Goal: Use online tool/utility: Use online tool/utility

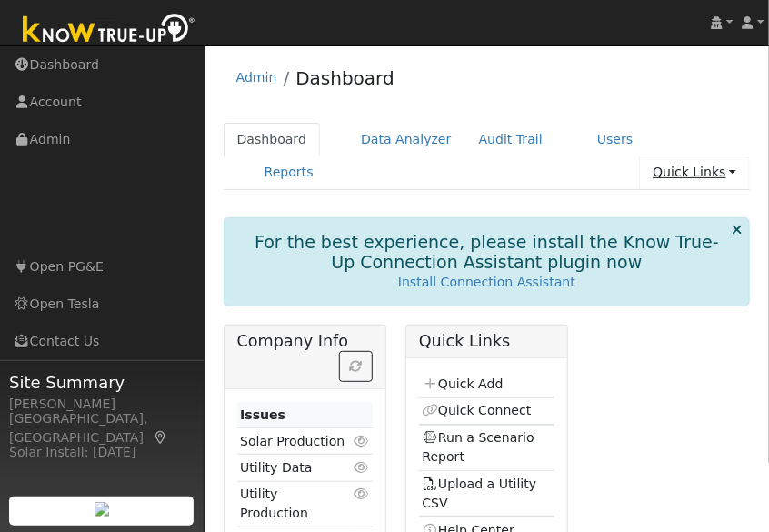
click at [699, 175] on link "Quick Links" at bounding box center [694, 172] width 111 height 34
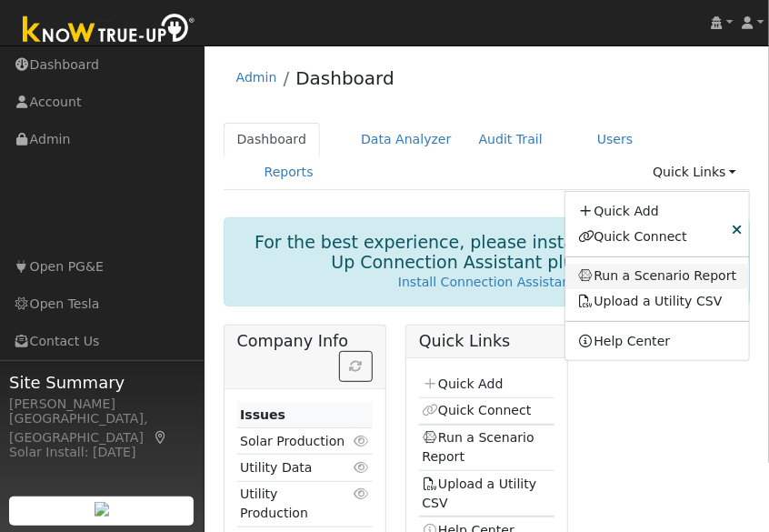
click at [660, 281] on link "Run a Scenario Report" at bounding box center [657, 276] width 185 height 25
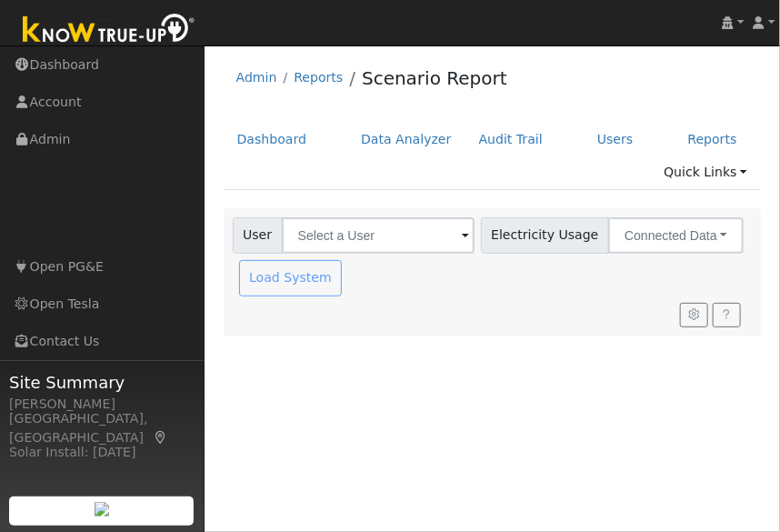
click at [462, 230] on span at bounding box center [465, 236] width 7 height 21
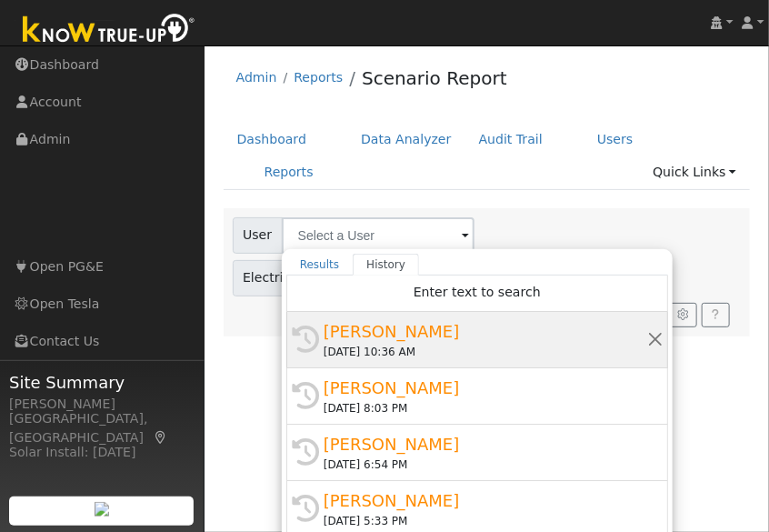
click at [400, 350] on div "[DATE] 10:36 AM" at bounding box center [486, 352] width 324 height 16
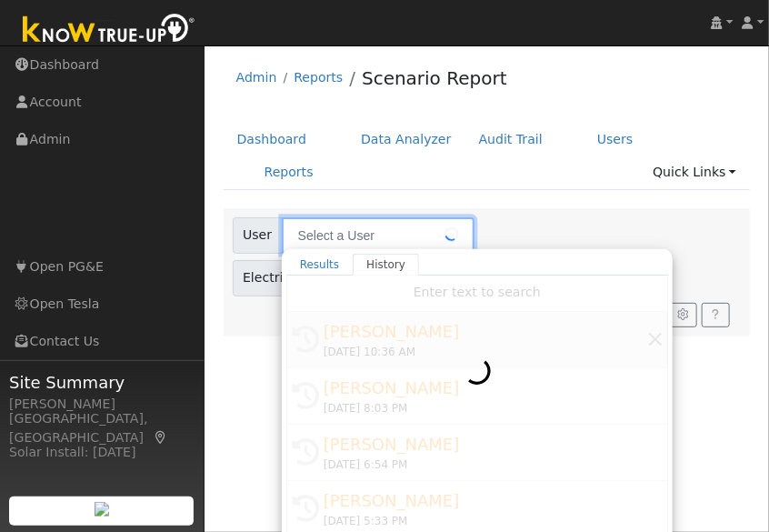
type input "[PERSON_NAME]"
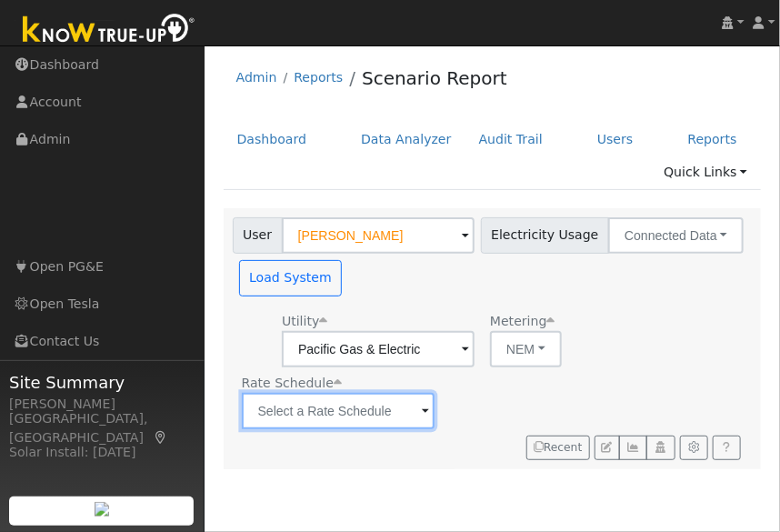
click at [475, 349] on input "text" at bounding box center [378, 349] width 193 height 36
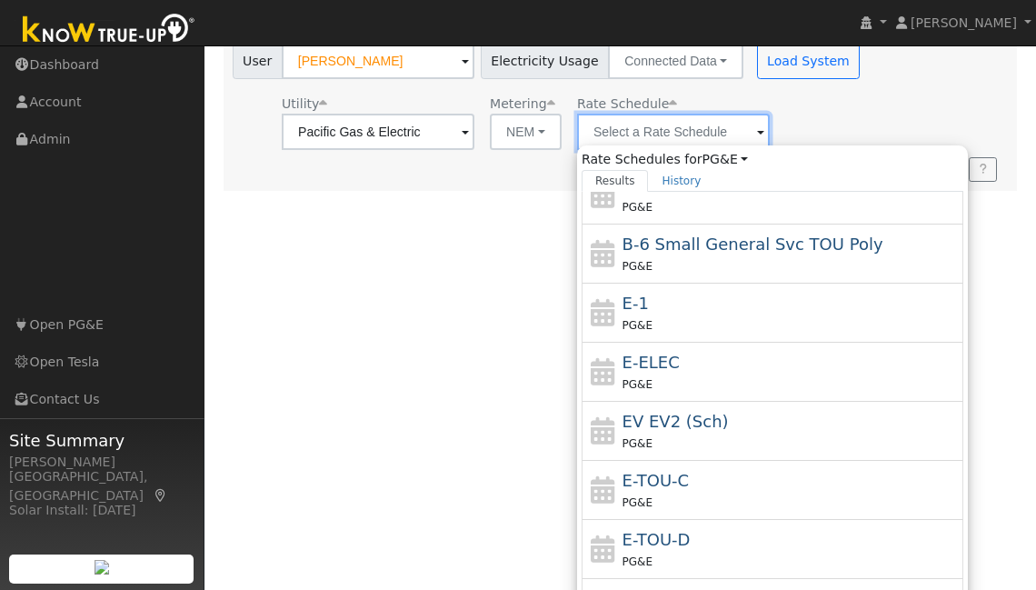
scroll to position [141, 0]
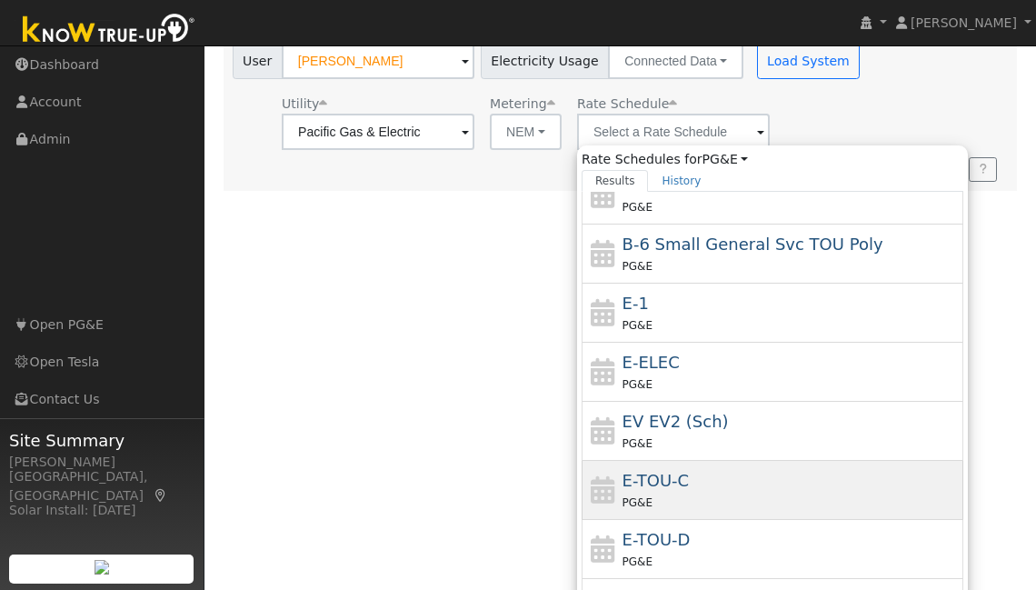
click at [726, 493] on div "PG&E" at bounding box center [791, 502] width 337 height 19
type input "E-TOU-C"
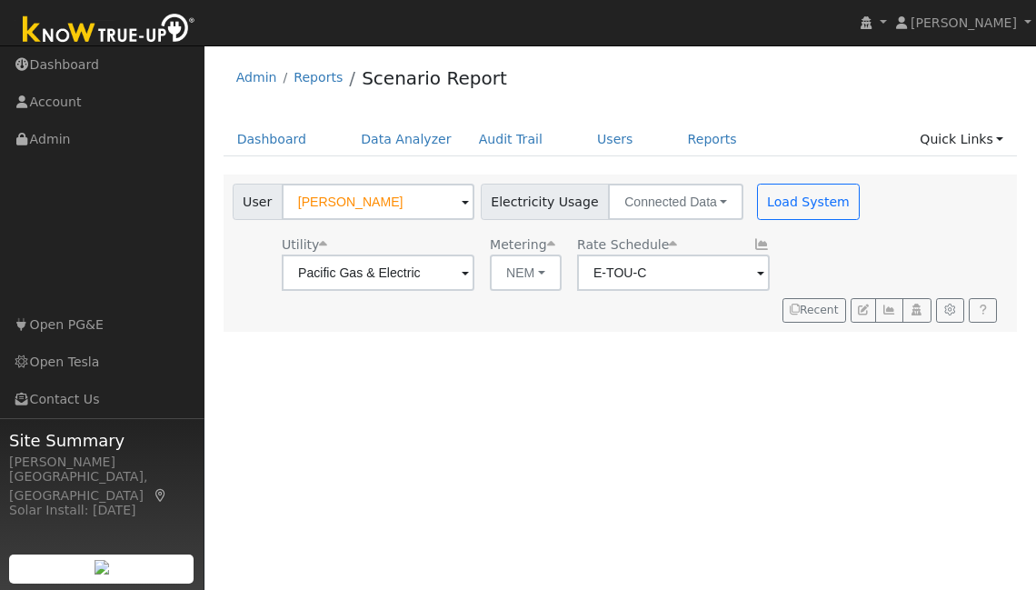
scroll to position [0, 0]
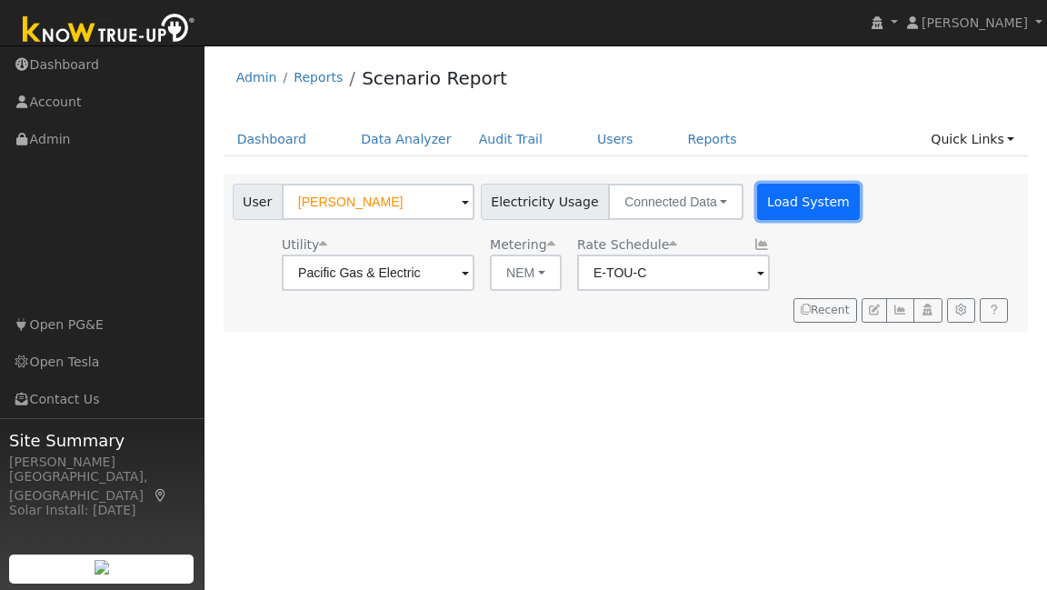
drag, startPoint x: 726, startPoint y: 491, endPoint x: 765, endPoint y: 204, distance: 289.9
click at [765, 204] on button "Load System" at bounding box center [809, 202] width 104 height 36
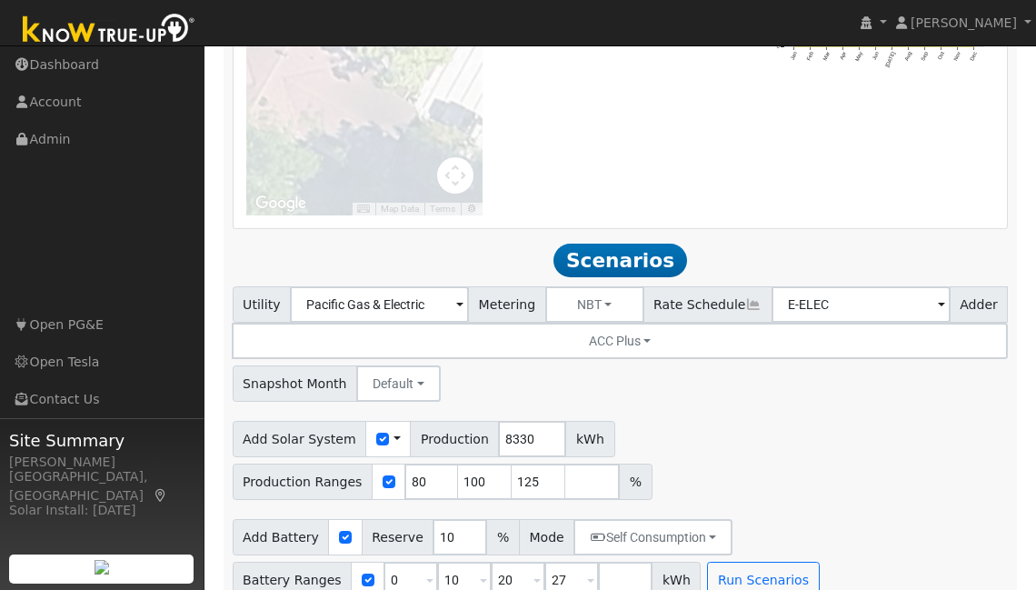
scroll to position [1499, 0]
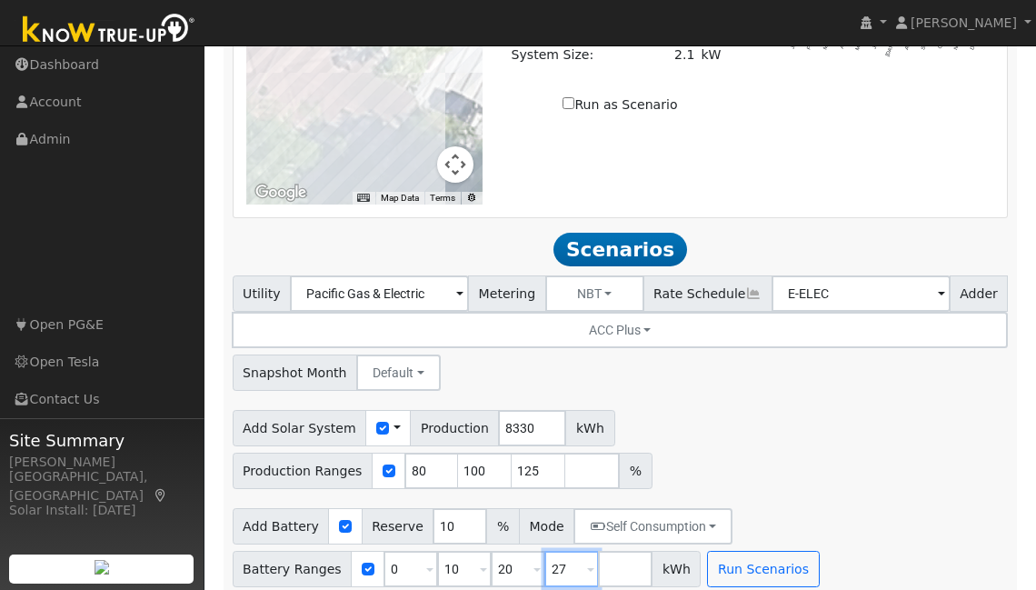
drag, startPoint x: 765, startPoint y: 204, endPoint x: 554, endPoint y: 555, distance: 409.9
click at [554, 531] on input "27" at bounding box center [572, 569] width 55 height 36
click at [501, 531] on input "20" at bounding box center [518, 569] width 55 height 36
type input "27"
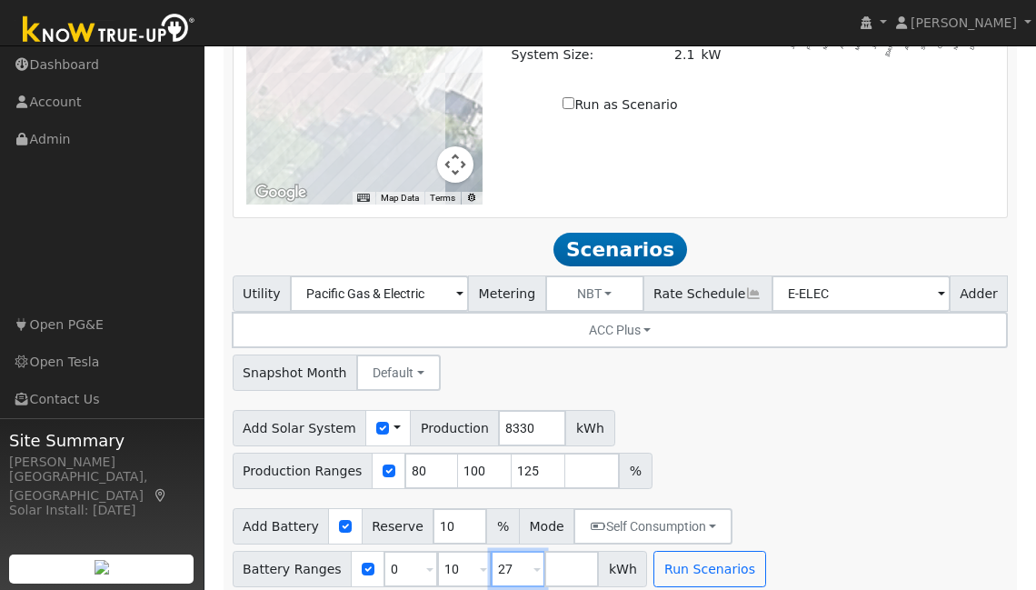
type input "27"
click at [458, 531] on input "10" at bounding box center [464, 569] width 55 height 36
type input "27"
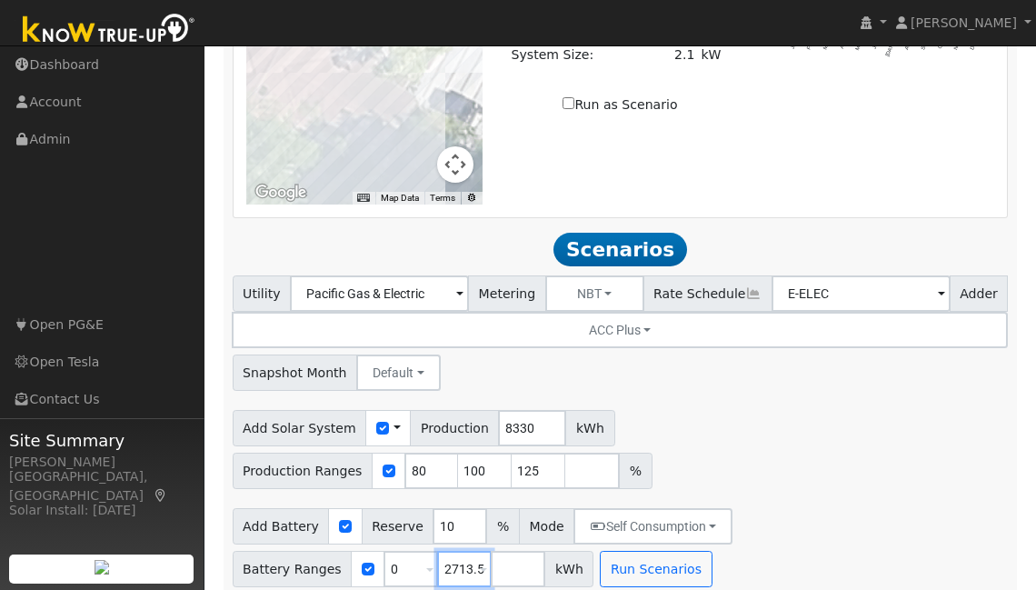
click at [445, 531] on input "2713.5" at bounding box center [464, 569] width 55 height 36
type input "13.5"
click at [495, 531] on input "number" at bounding box center [518, 569] width 55 height 36
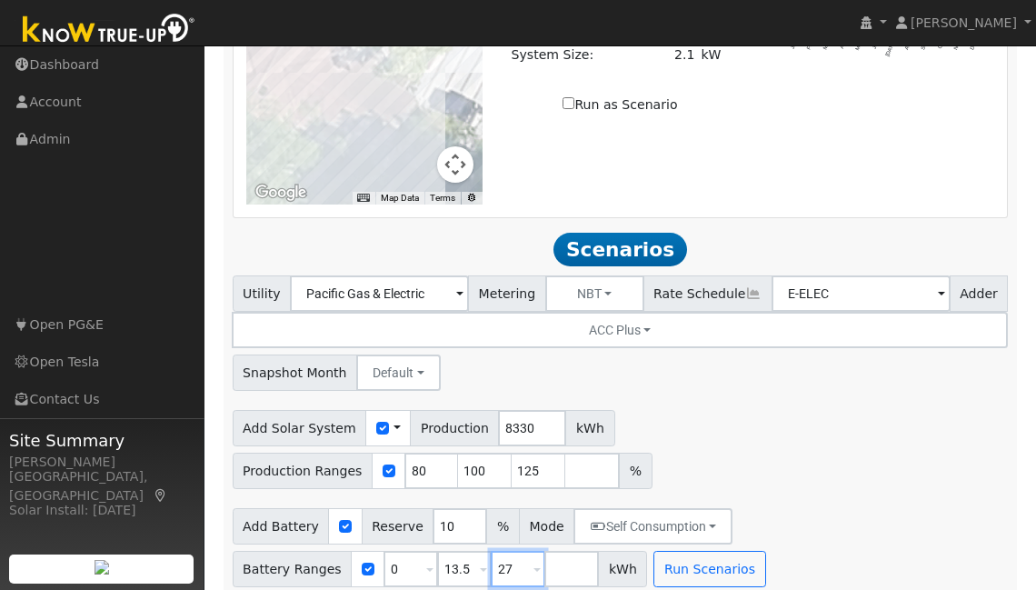
type input "27"
click at [546, 531] on input "number" at bounding box center [572, 569] width 55 height 36
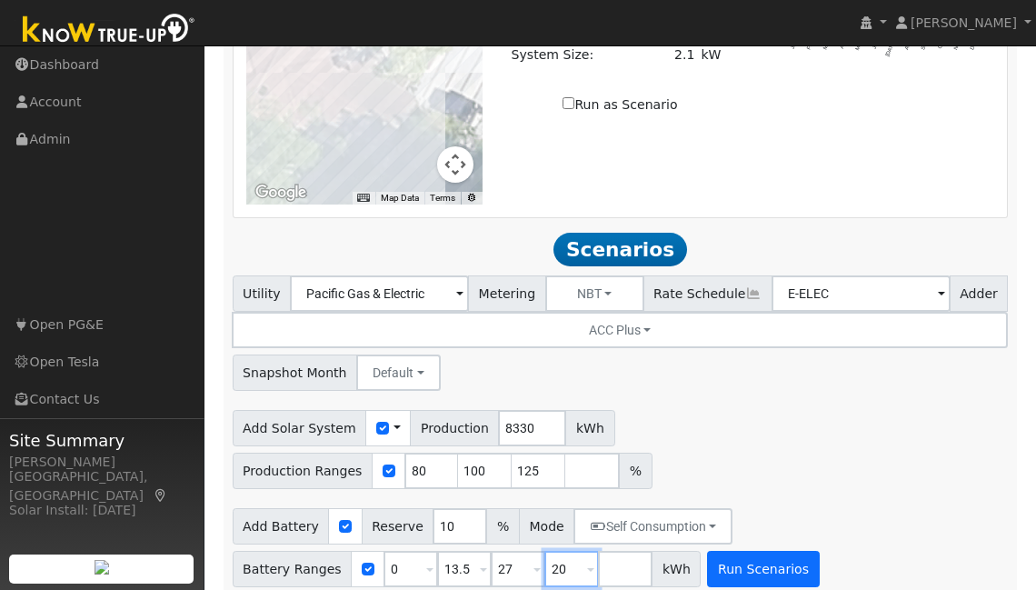
type input "20"
type input "27"
click at [751, 531] on button "Run Scenarios" at bounding box center [763, 569] width 112 height 36
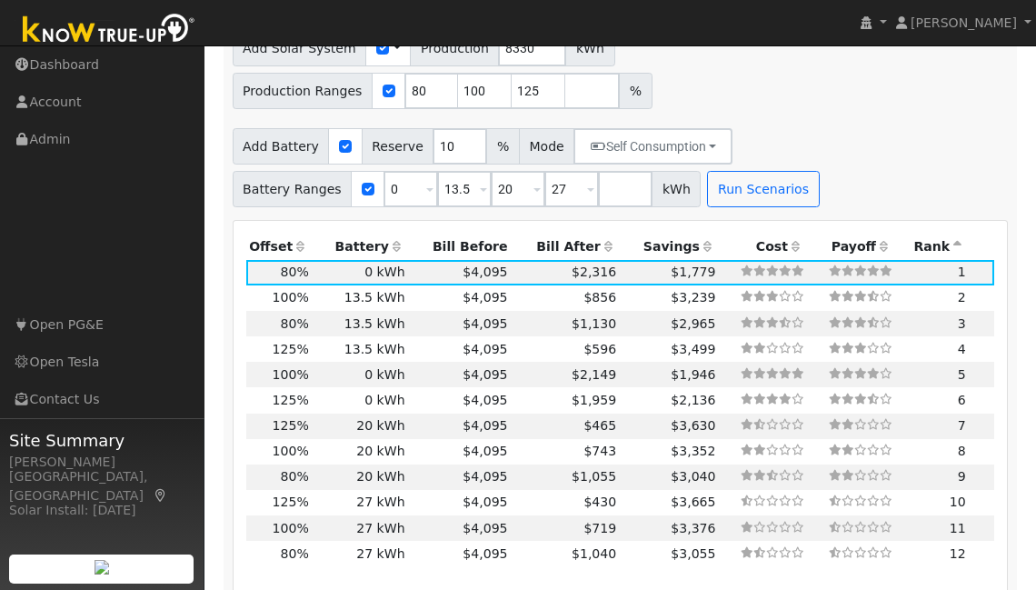
scroll to position [1972, 0]
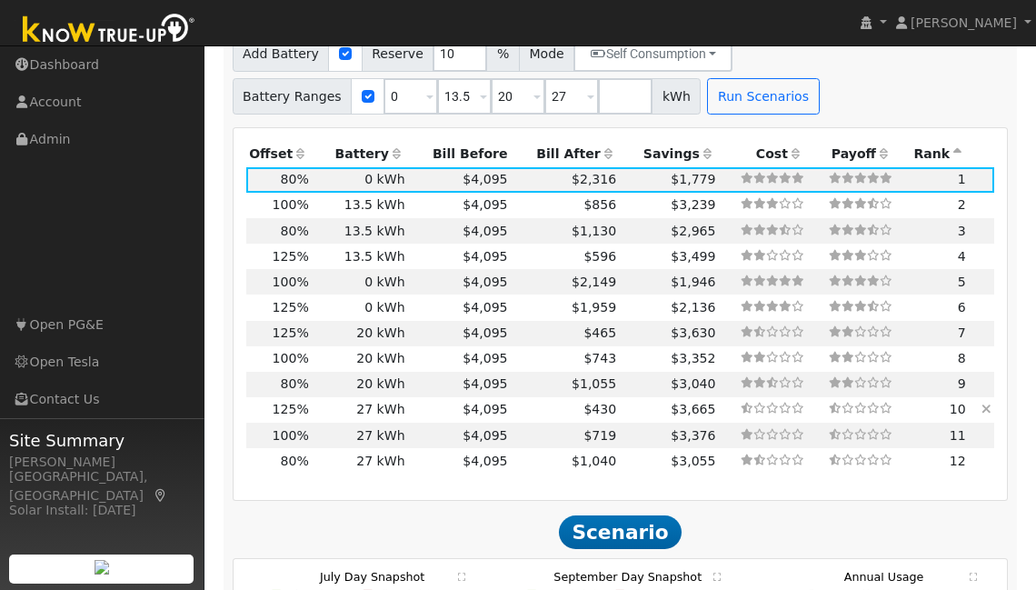
click at [620, 397] on td "$3,665" at bounding box center [669, 409] width 99 height 25
type input "6.9"
type input "$22,906"
type input "$16,274"
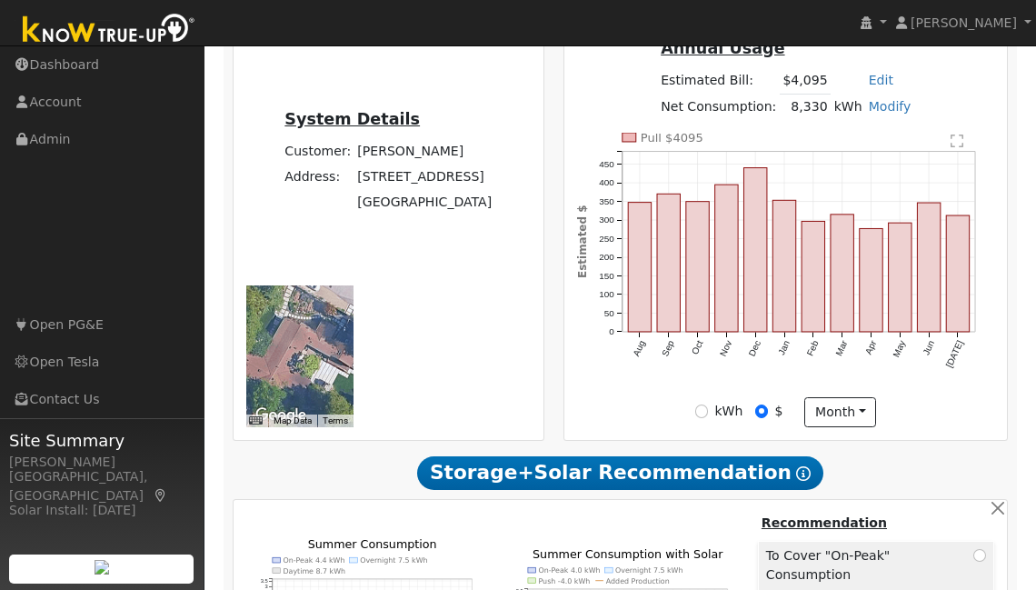
scroll to position [404, 0]
